Goal: Find specific page/section

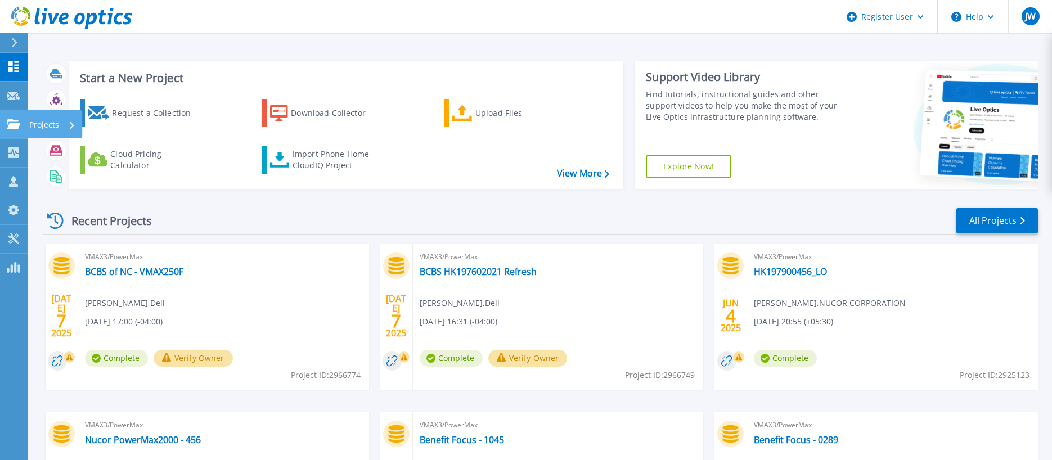
click at [12, 127] on icon at bounding box center [14, 124] width 14 height 10
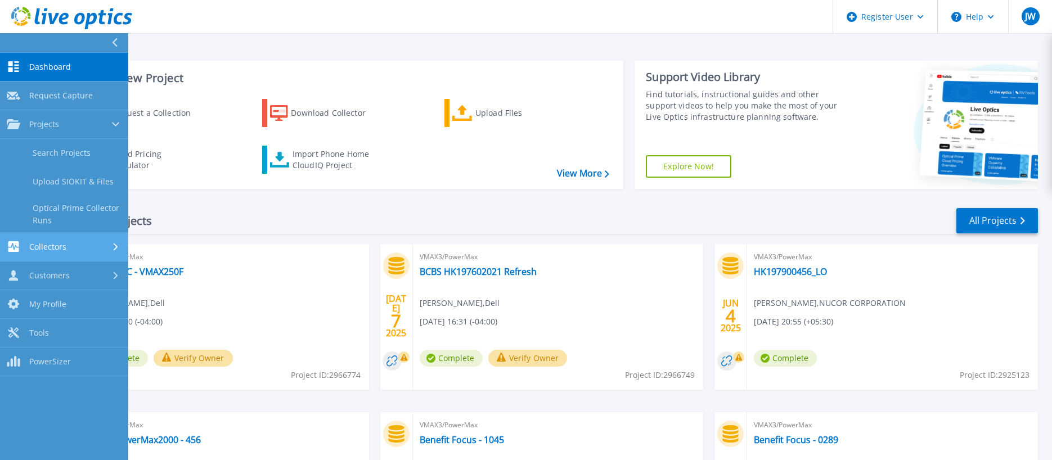
click at [47, 245] on span "Collectors" at bounding box center [47, 247] width 37 height 10
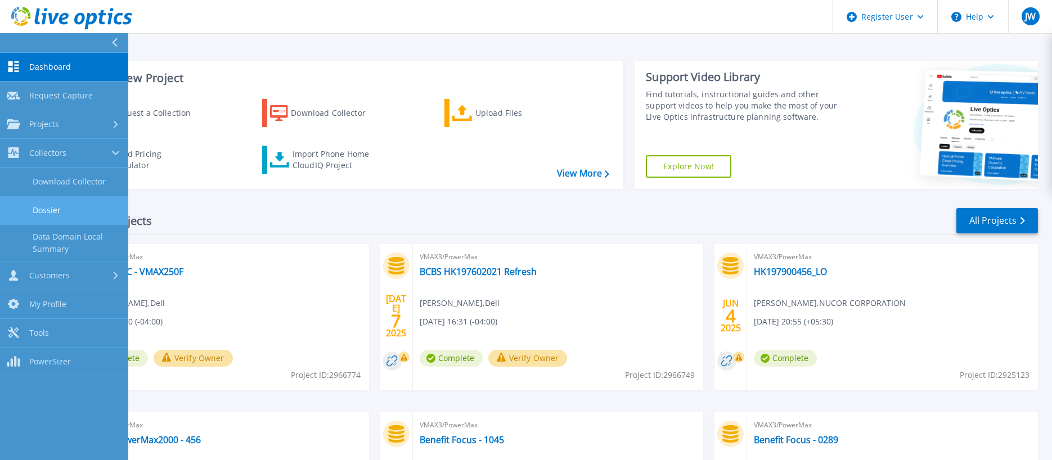
click at [51, 216] on link "Dossier" at bounding box center [64, 210] width 128 height 29
